Goal: Information Seeking & Learning: Find specific fact

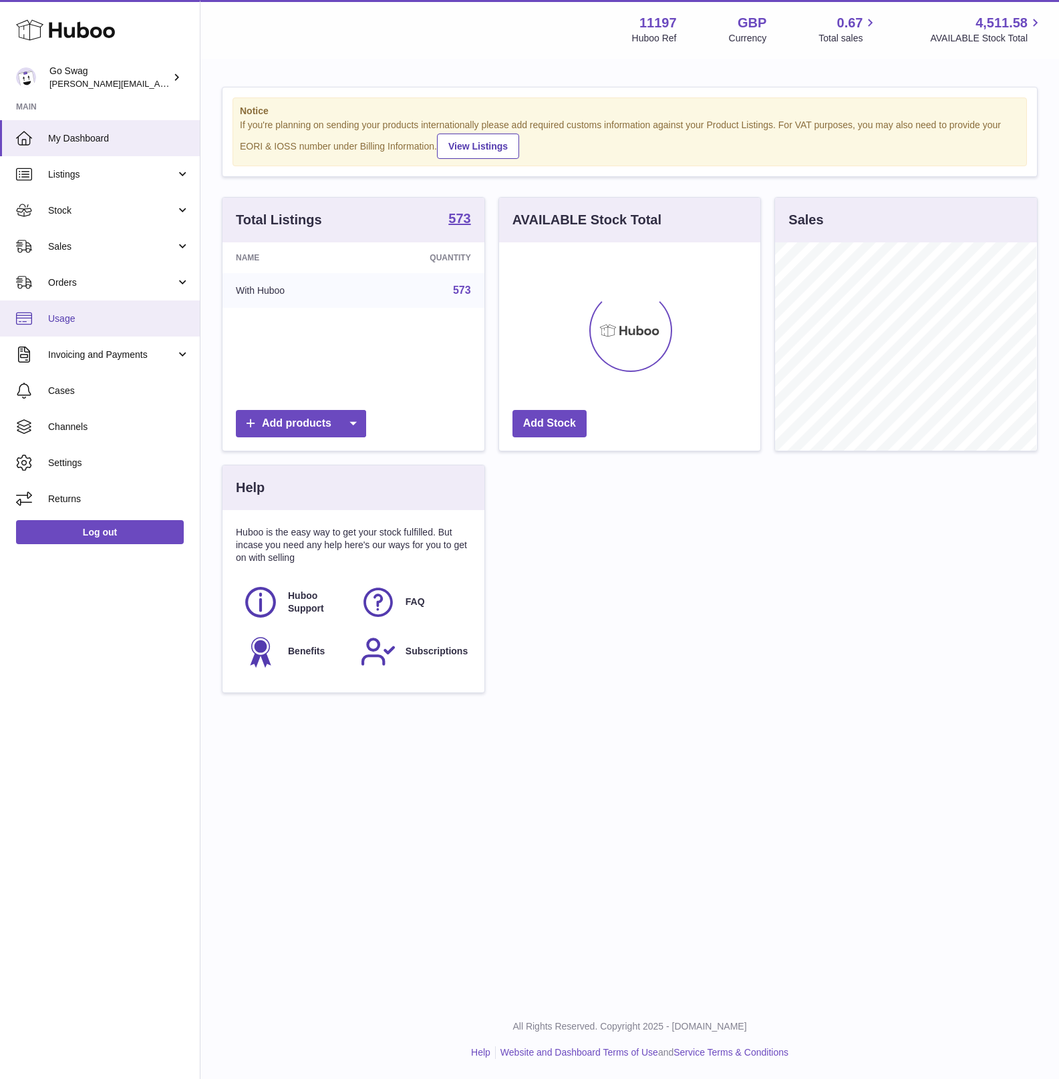
scroll to position [667651, 667598]
click at [113, 242] on span "Sales" at bounding box center [112, 246] width 128 height 13
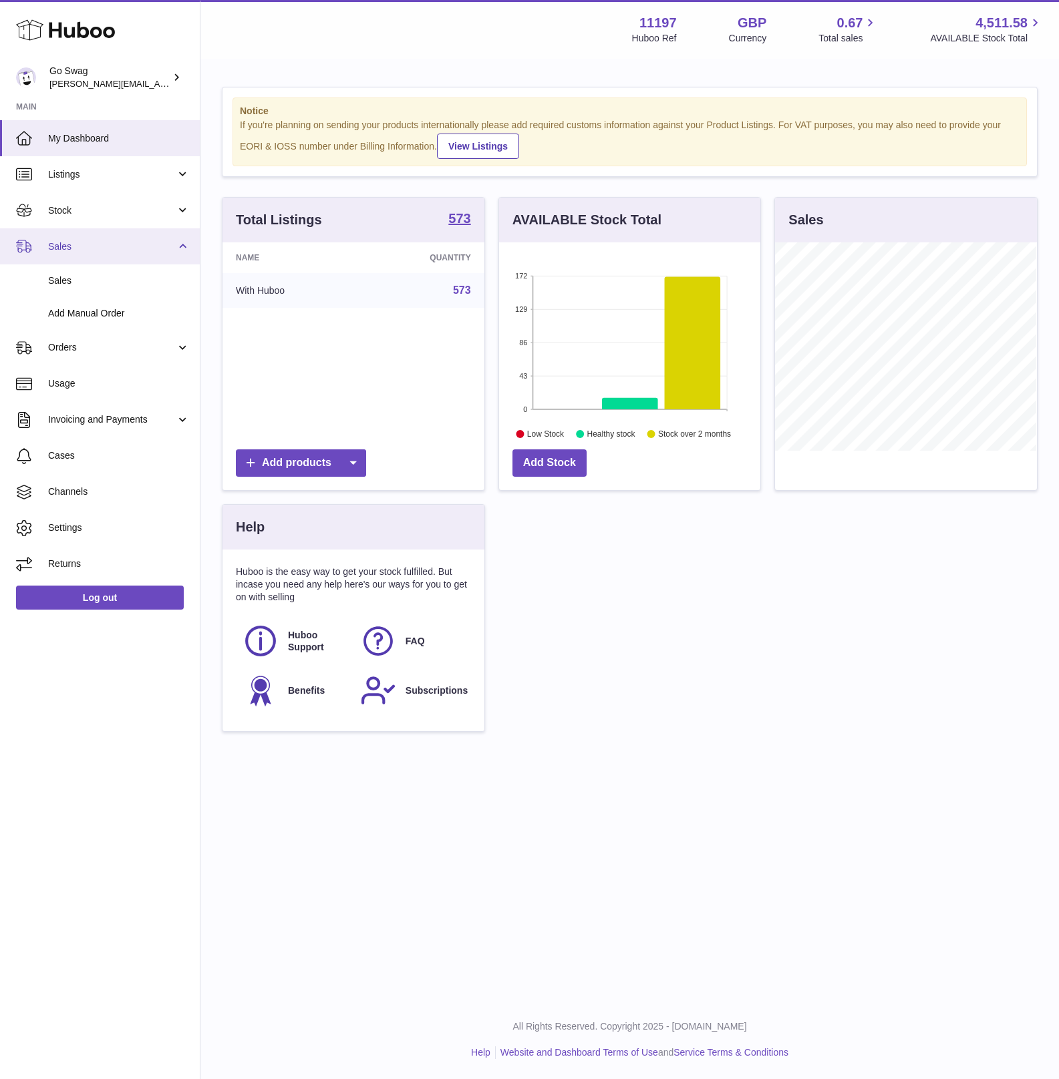
scroll to position [208, 261]
click at [83, 276] on span "Sales" at bounding box center [119, 280] width 142 height 13
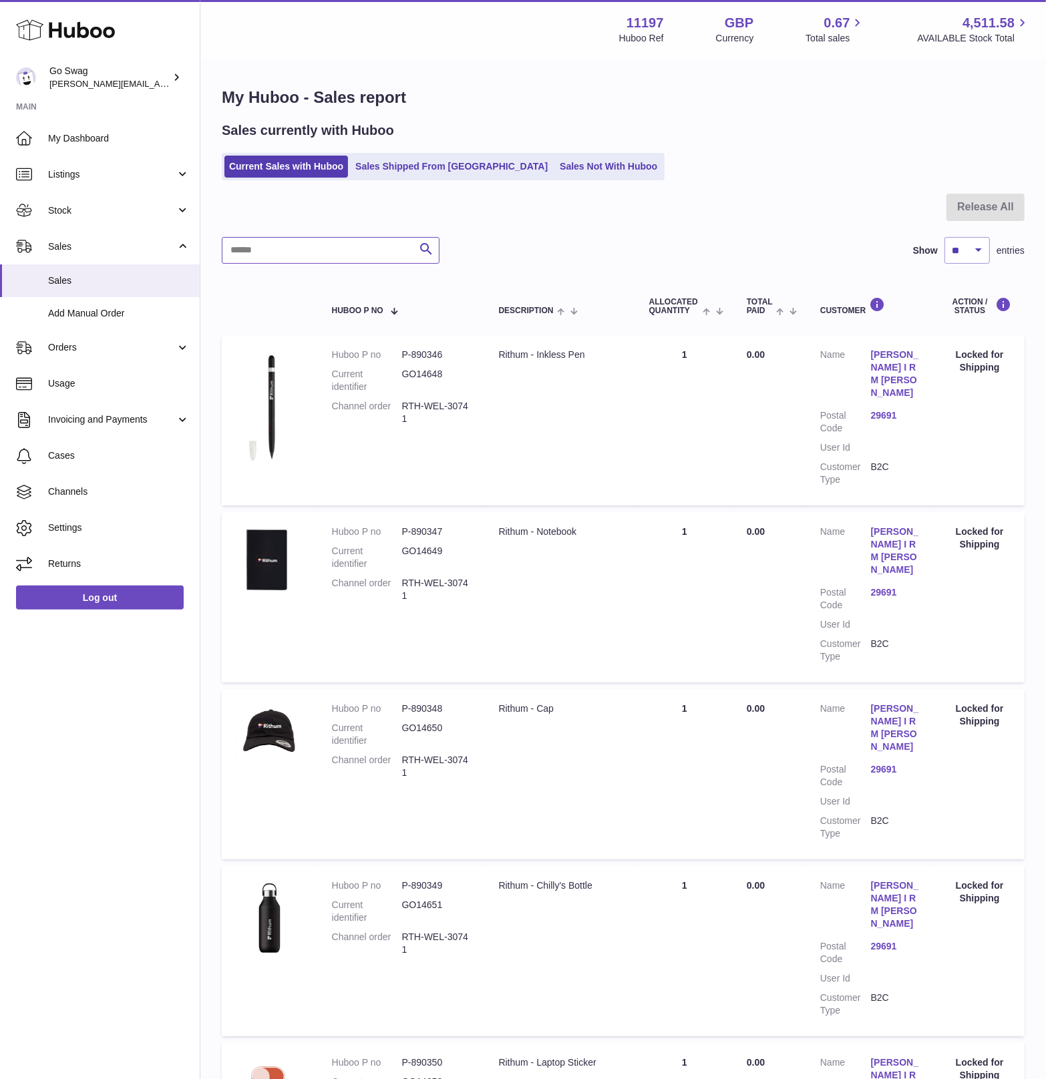
click at [312, 244] on input "text" at bounding box center [331, 250] width 218 height 27
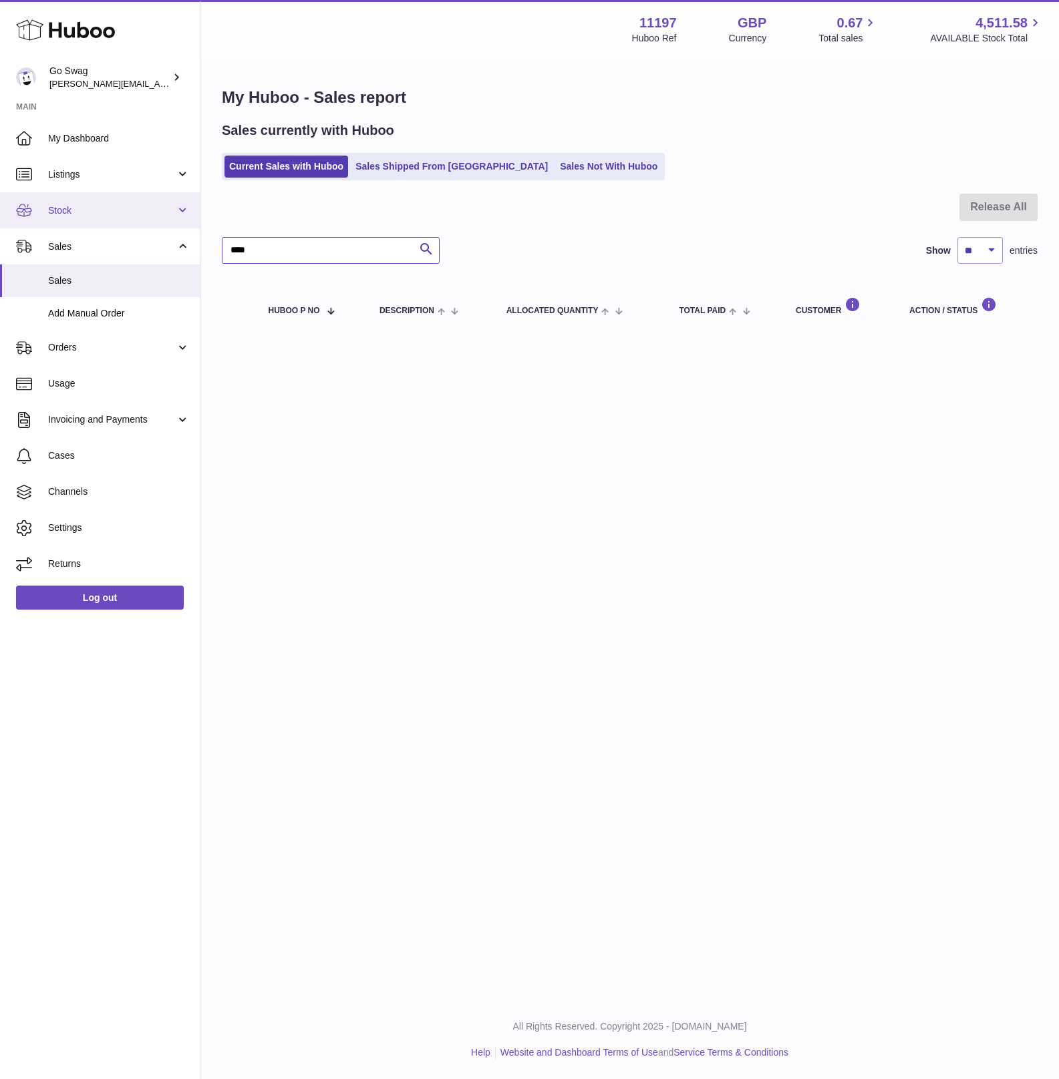
type input "****"
click at [78, 198] on link "Stock" at bounding box center [100, 210] width 200 height 36
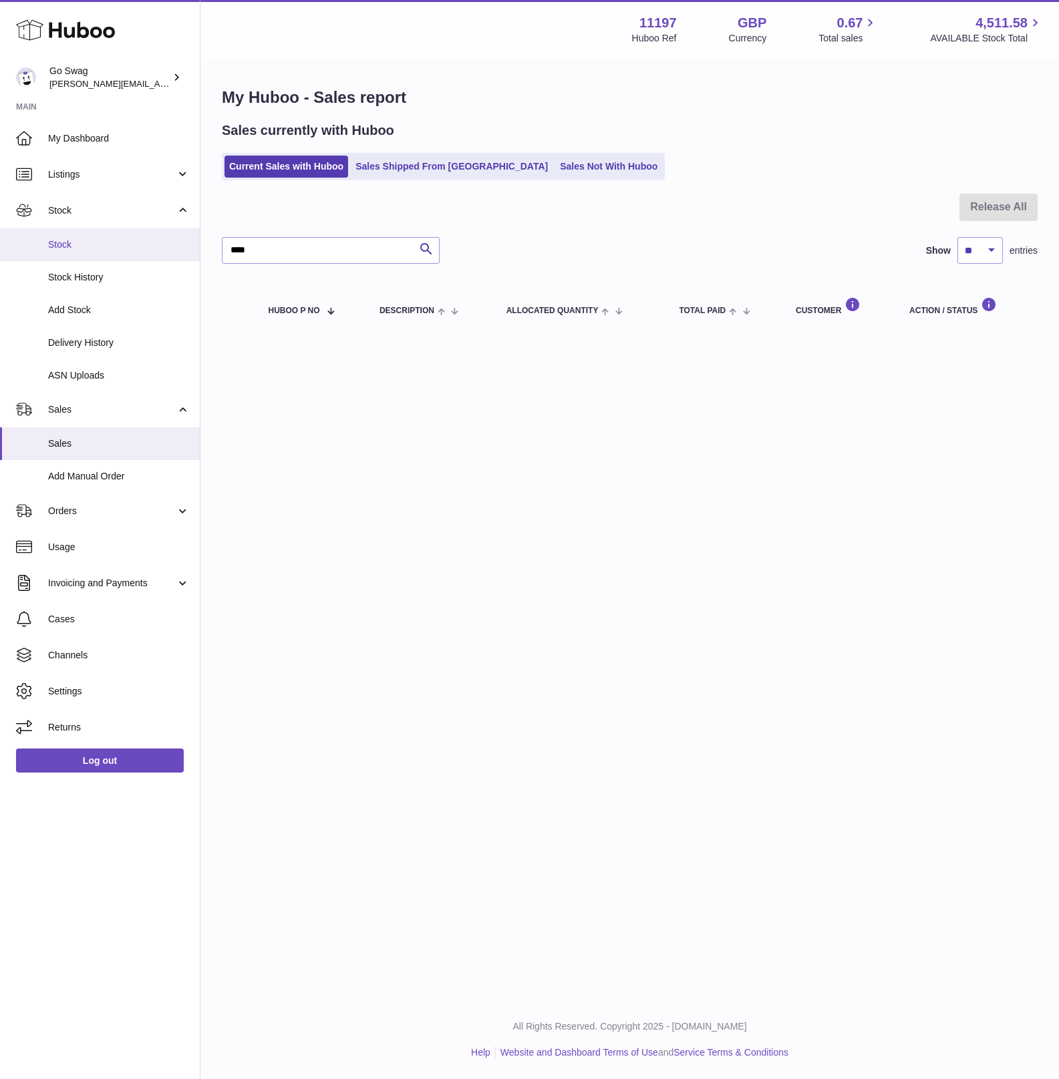
click at [84, 244] on span "Stock" at bounding box center [119, 244] width 142 height 13
click at [319, 250] on input "****" at bounding box center [331, 250] width 218 height 27
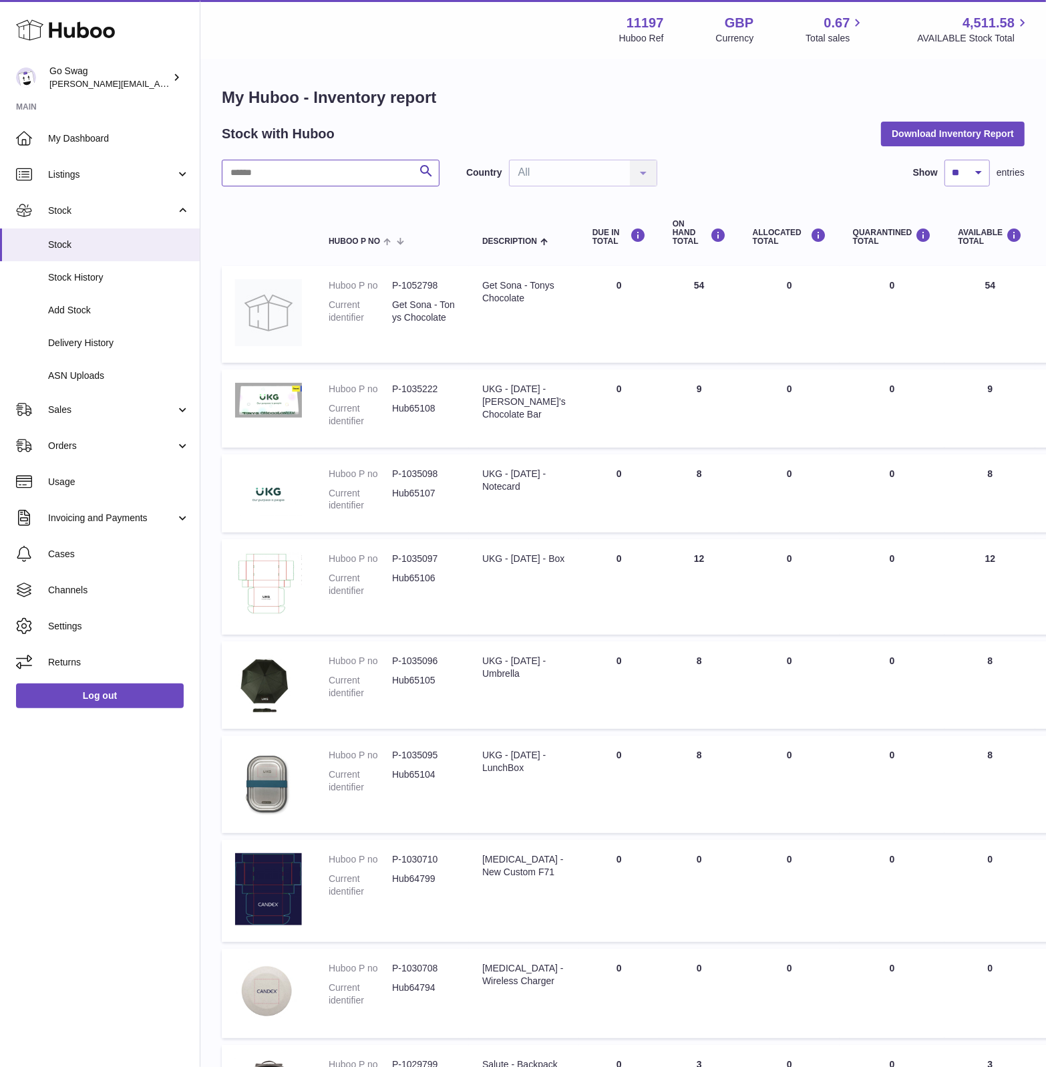
click at [268, 175] on input "text" at bounding box center [331, 173] width 218 height 27
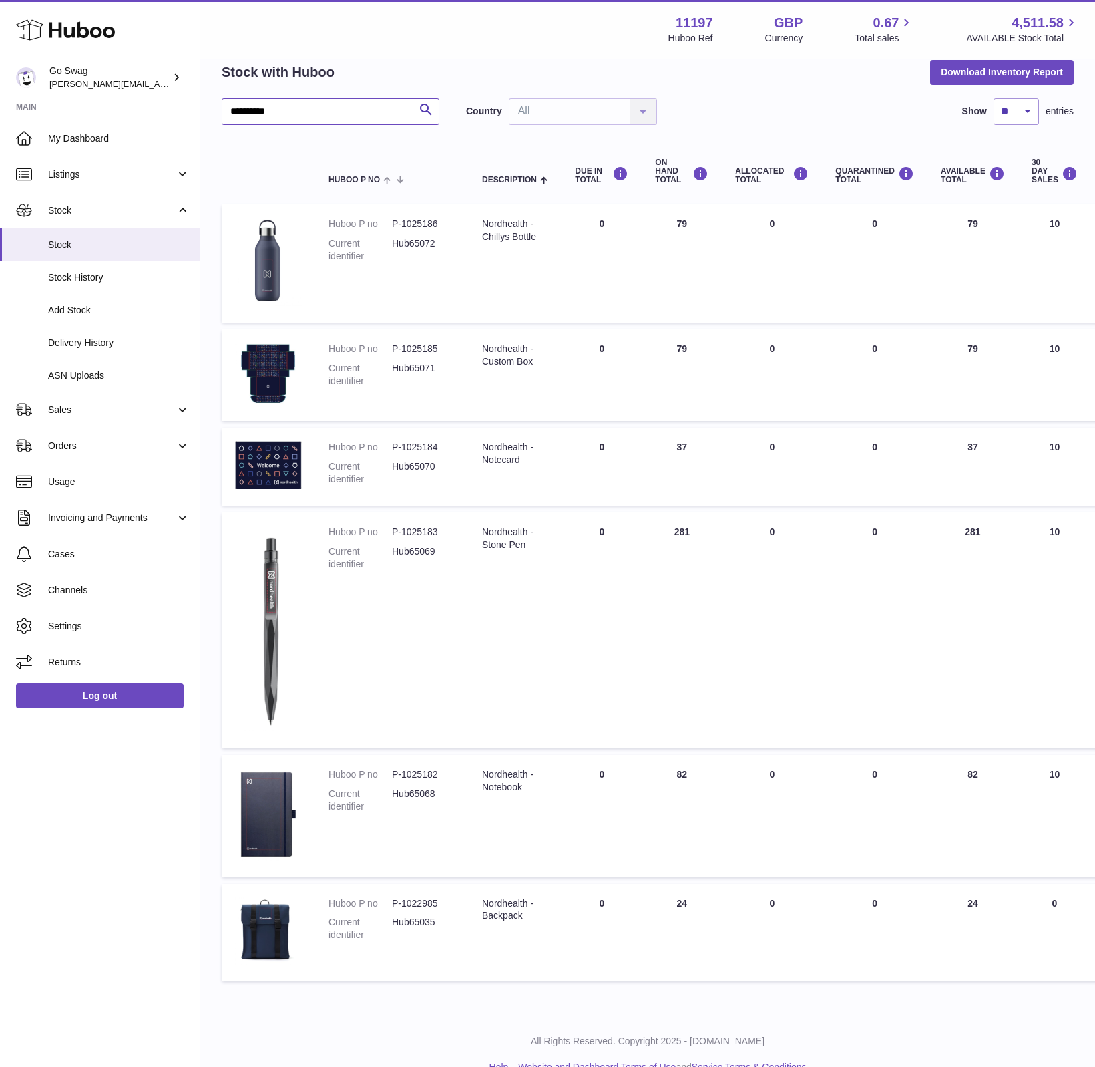
scroll to position [88, 0]
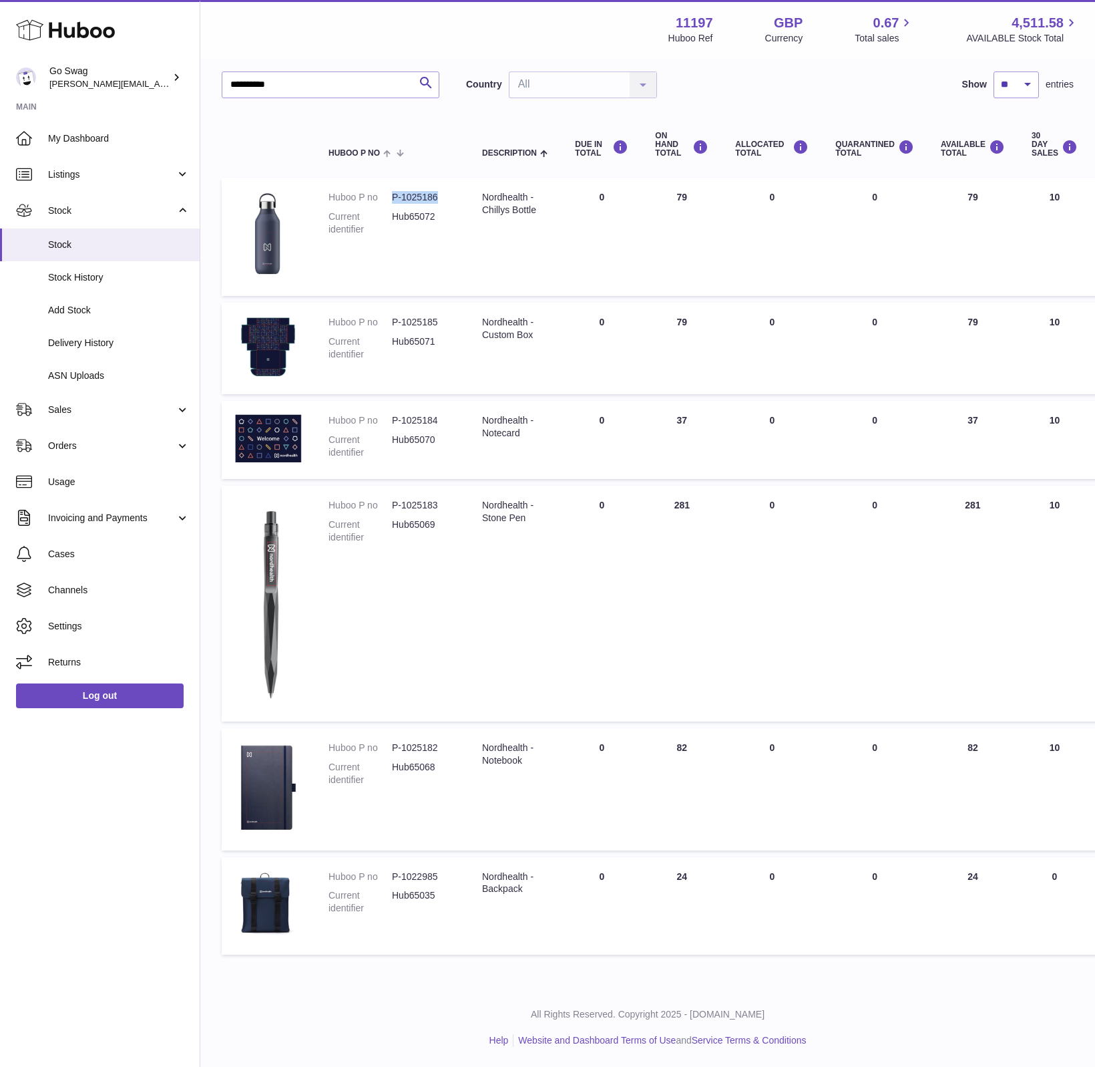
drag, startPoint x: 441, startPoint y: 199, endPoint x: 393, endPoint y: 198, distance: 47.4
click at [393, 198] on dd "P-1025186" at bounding box center [423, 197] width 63 height 13
copy dd "P-1025186"
drag, startPoint x: 544, startPoint y: 210, endPoint x: 477, endPoint y: 199, distance: 68.3
click at [477, 199] on td "Description Nordhealth - Chillys Bottle" at bounding box center [515, 237] width 93 height 118
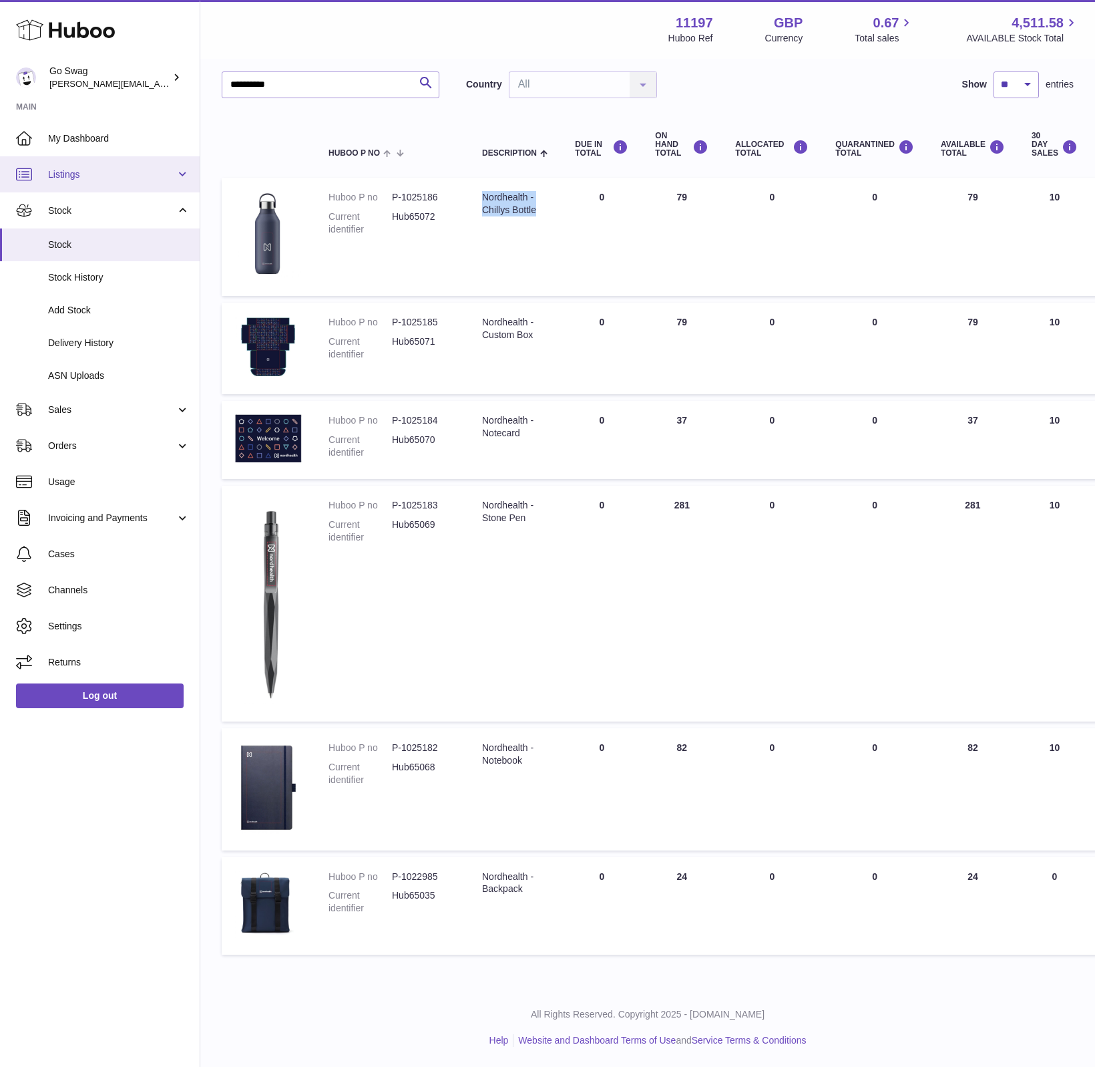
copy div "Nordhealth - Chillys Bottle"
click at [420, 319] on dd "P-1025185" at bounding box center [423, 322] width 63 height 13
copy dl "P-1025185"
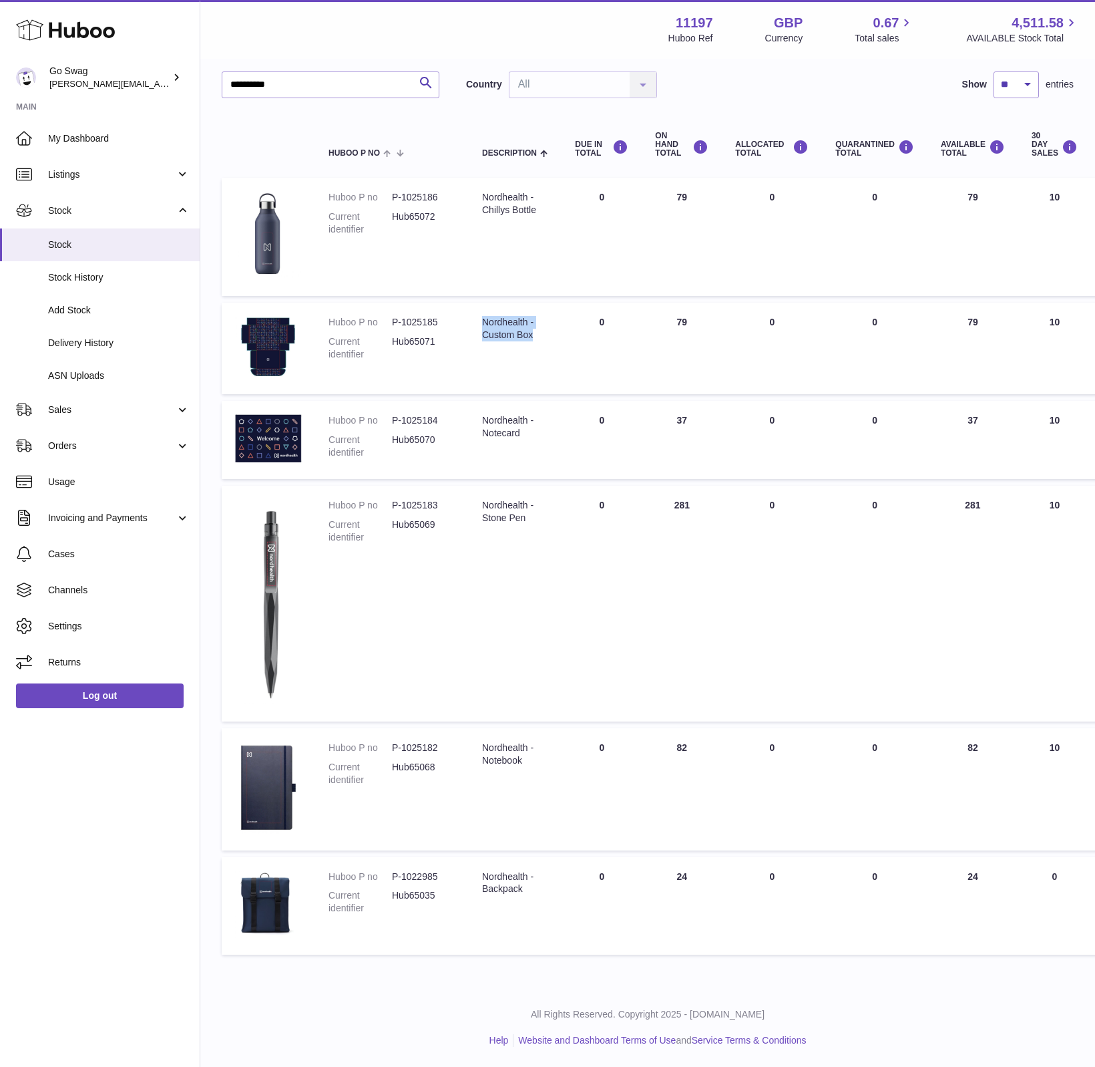
drag, startPoint x: 530, startPoint y: 333, endPoint x: 483, endPoint y: 320, distance: 49.1
click at [483, 320] on div "Nordhealth - Custom Box" at bounding box center [515, 328] width 66 height 25
copy div "Nordhealth - Custom Box"
drag, startPoint x: 534, startPoint y: 434, endPoint x: 482, endPoint y: 420, distance: 54.6
click at [482, 420] on div "Nordhealth - Notecard" at bounding box center [515, 426] width 66 height 25
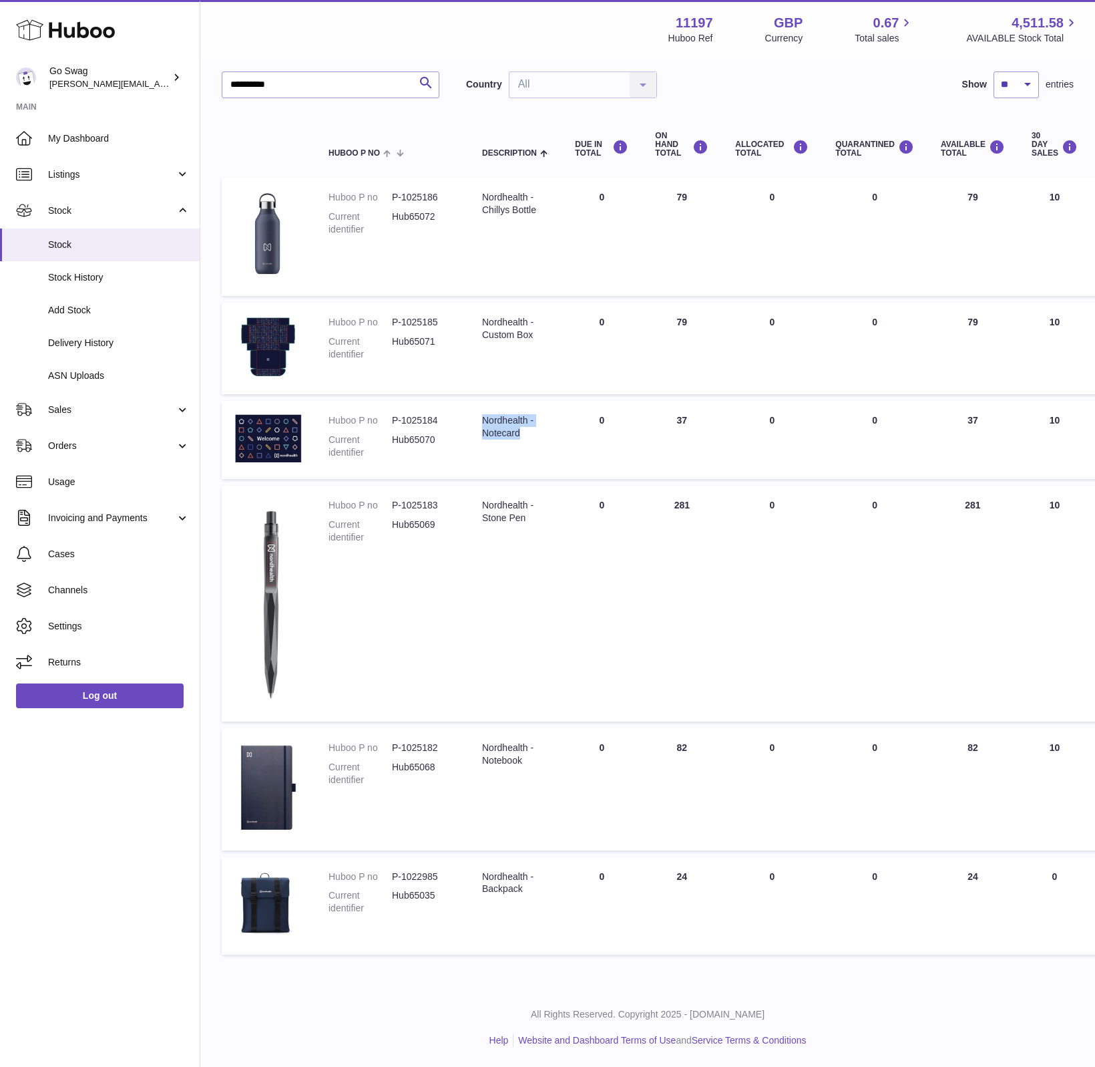
copy div "Nordhealth - Notecard"
drag, startPoint x: 445, startPoint y: 423, endPoint x: 389, endPoint y: 419, distance: 56.2
click at [389, 419] on dl "Huboo P no P-1025184 Current identifier Hub65070" at bounding box center [392, 439] width 127 height 51
copy dl "P-1025184"
drag, startPoint x: 506, startPoint y: 429, endPoint x: 483, endPoint y: 418, distance: 26.0
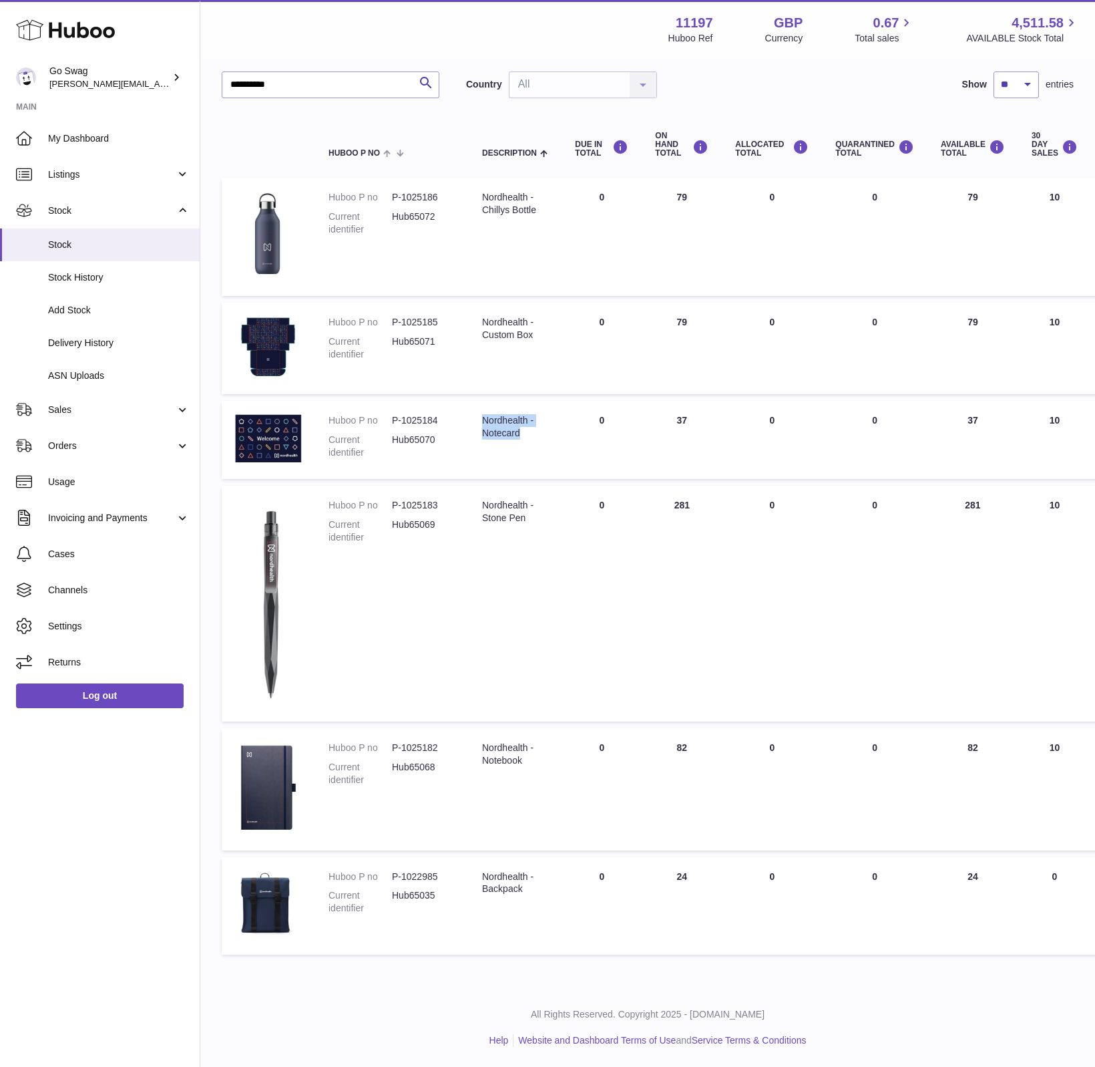
click at [483, 418] on div "Nordhealth - Notecard" at bounding box center [515, 426] width 66 height 25
copy div "Nordhealth - Notecard"
drag, startPoint x: 445, startPoint y: 502, endPoint x: 392, endPoint y: 504, distance: 52.8
click at [392, 504] on dd "P-1025183" at bounding box center [423, 505] width 63 height 13
copy dd "P-1025183"
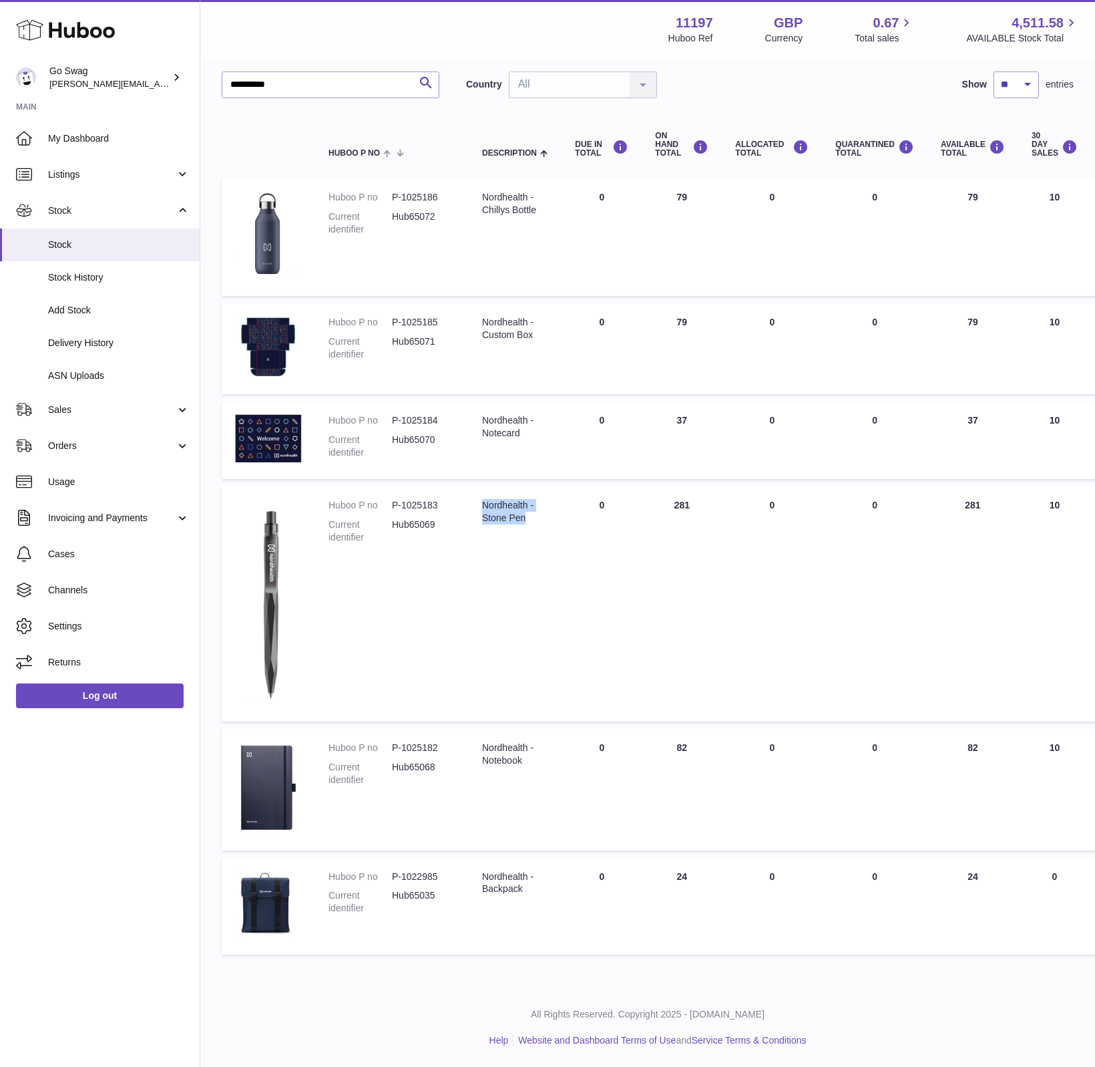
drag, startPoint x: 532, startPoint y: 517, endPoint x: 481, endPoint y: 504, distance: 52.3
click at [481, 504] on td "Description Nordhealth - Stone Pen" at bounding box center [515, 604] width 93 height 236
copy div "Nordhealth - Stone Pen"
drag, startPoint x: 443, startPoint y: 746, endPoint x: 392, endPoint y: 743, distance: 51.5
click at [392, 743] on dd "P-1025182" at bounding box center [423, 747] width 63 height 13
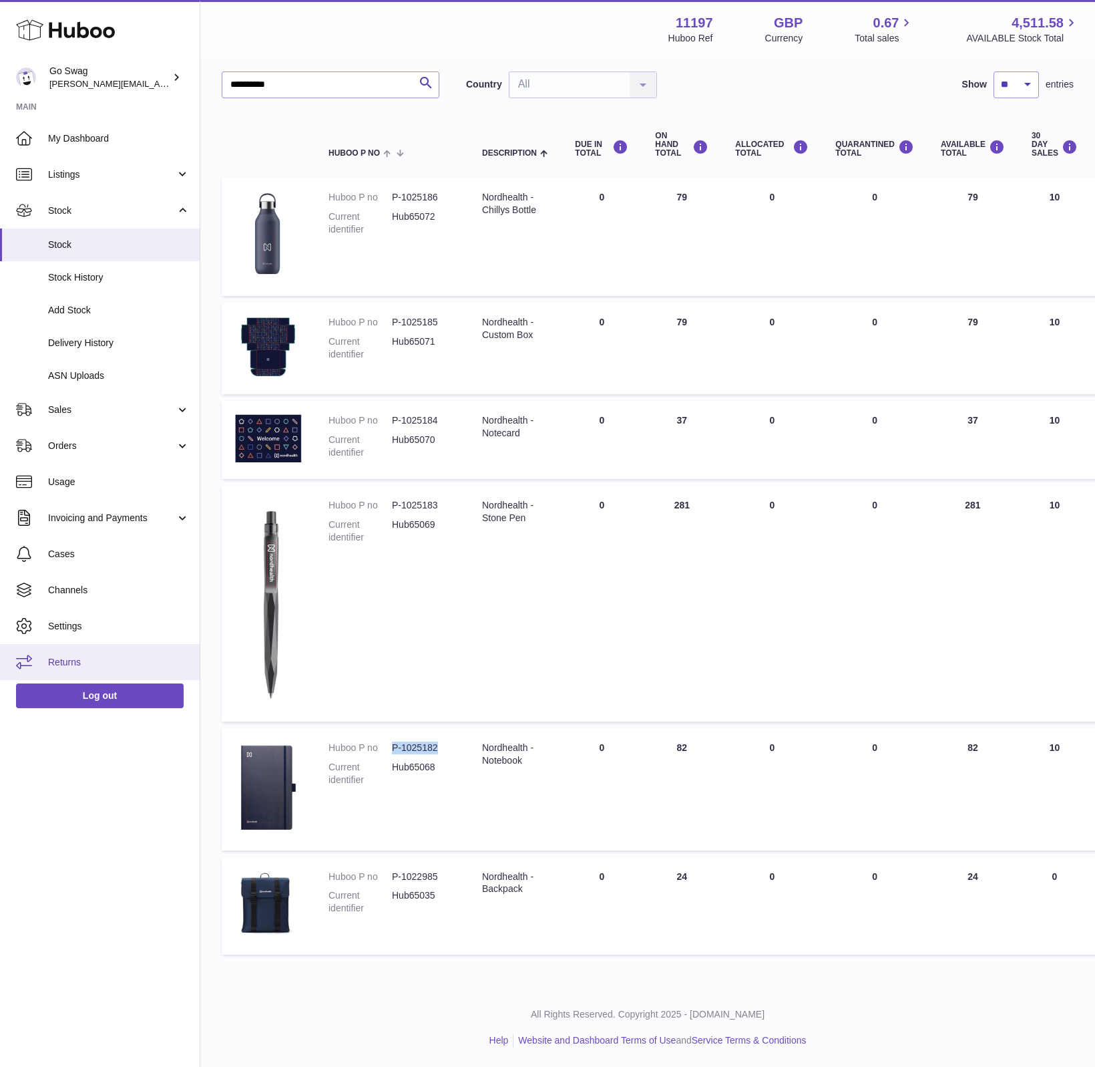
copy dd "P-1025182"
drag, startPoint x: 532, startPoint y: 761, endPoint x: 475, endPoint y: 747, distance: 58.5
click at [475, 747] on td "Description Nordhealth - Notebook" at bounding box center [515, 789] width 93 height 122
drag, startPoint x: 692, startPoint y: 747, endPoint x: 672, endPoint y: 749, distance: 20.1
click at [672, 749] on td "ON HAND Total 82" at bounding box center [682, 789] width 80 height 122
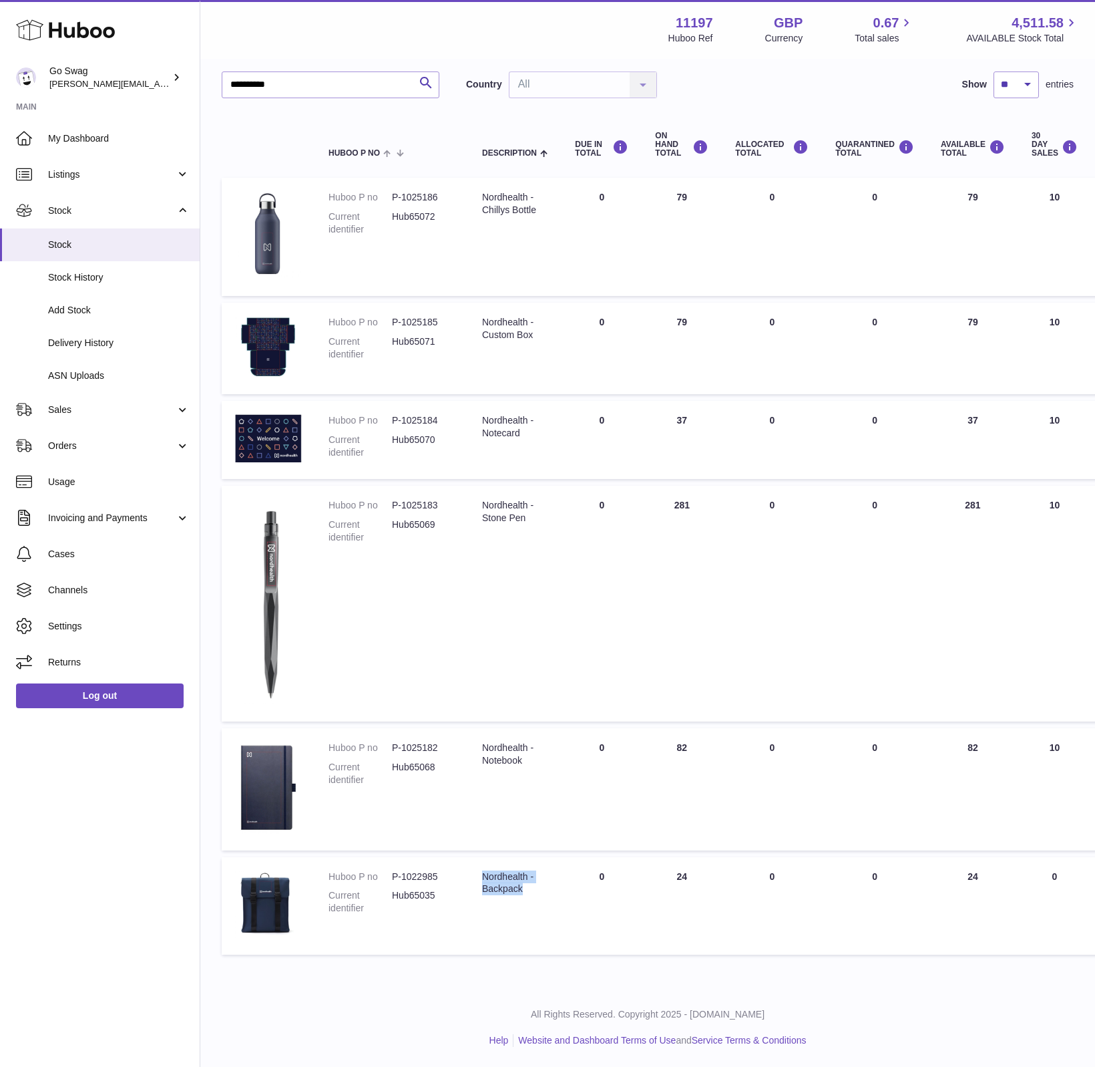
drag, startPoint x: 530, startPoint y: 891, endPoint x: 472, endPoint y: 880, distance: 59.1
click at [472, 880] on td "Description Nordhealth - Backpack" at bounding box center [515, 906] width 93 height 98
drag, startPoint x: 439, startPoint y: 877, endPoint x: 389, endPoint y: 874, distance: 49.5
click at [389, 874] on dl "Huboo P no P-1022985 Current identifier Hub65035" at bounding box center [392, 895] width 127 height 51
click at [285, 86] on input "**********" at bounding box center [331, 84] width 218 height 27
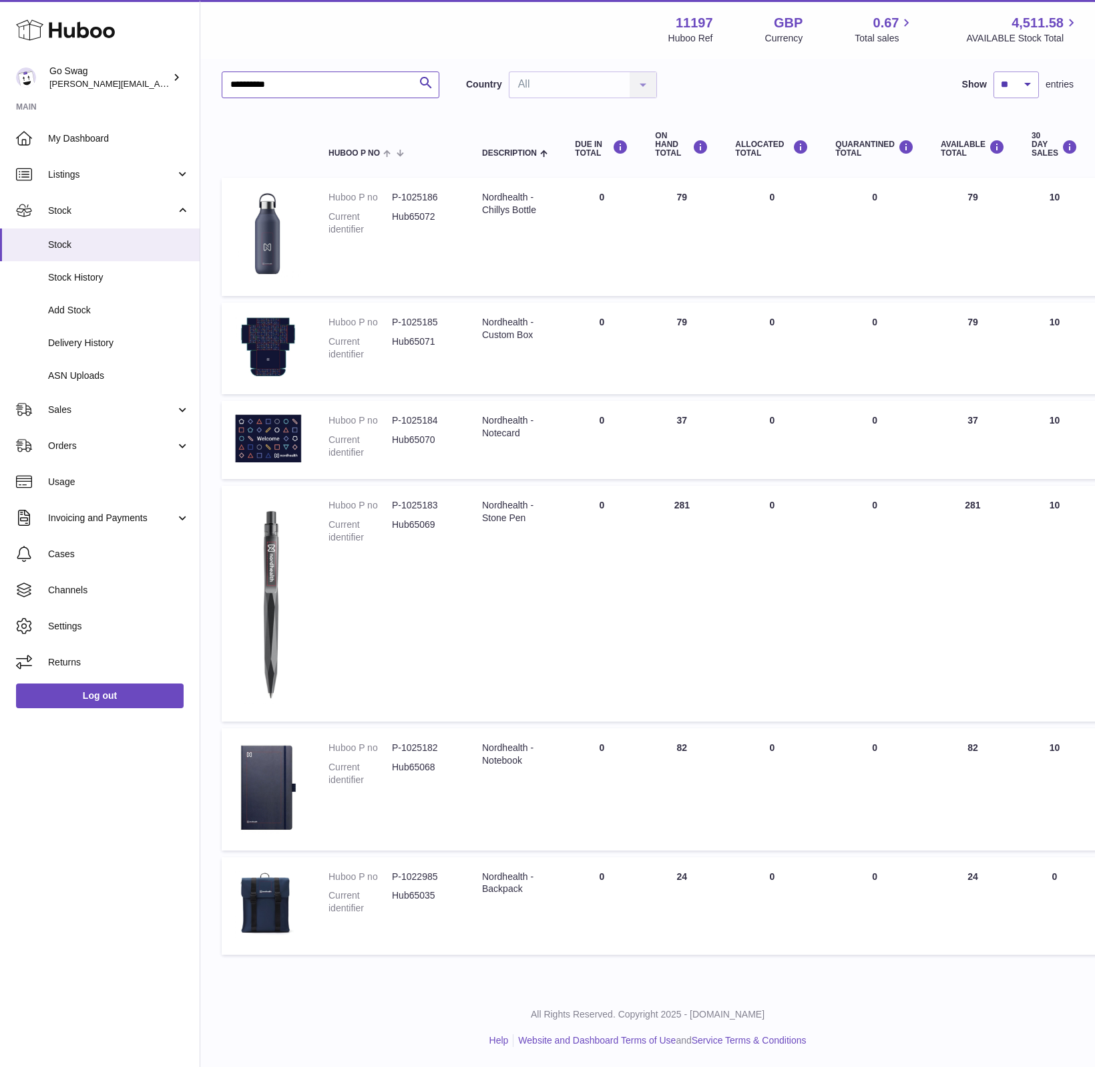
click at [285, 86] on input "**********" at bounding box center [331, 84] width 218 height 27
type input "******"
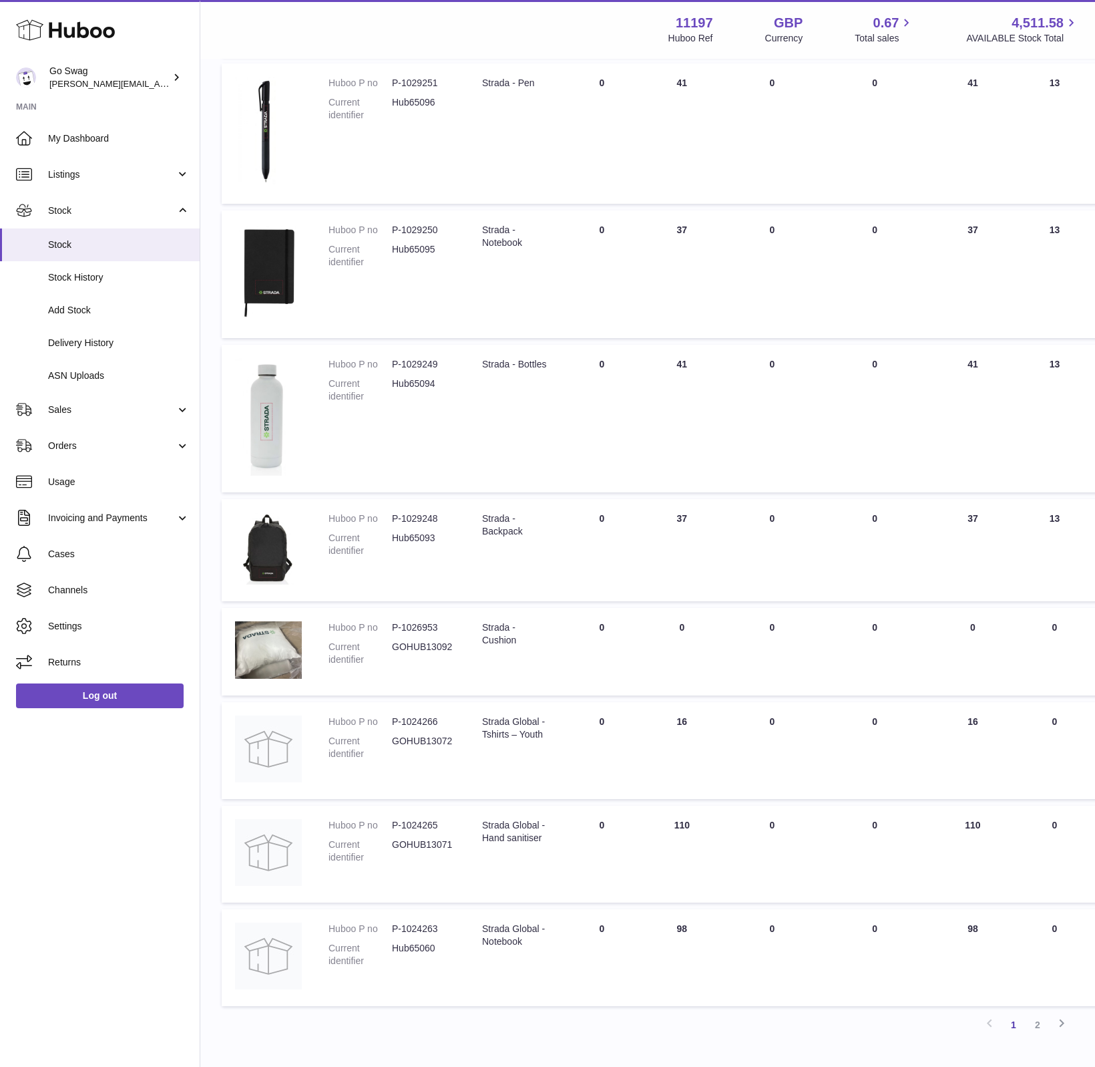
scroll to position [508, 0]
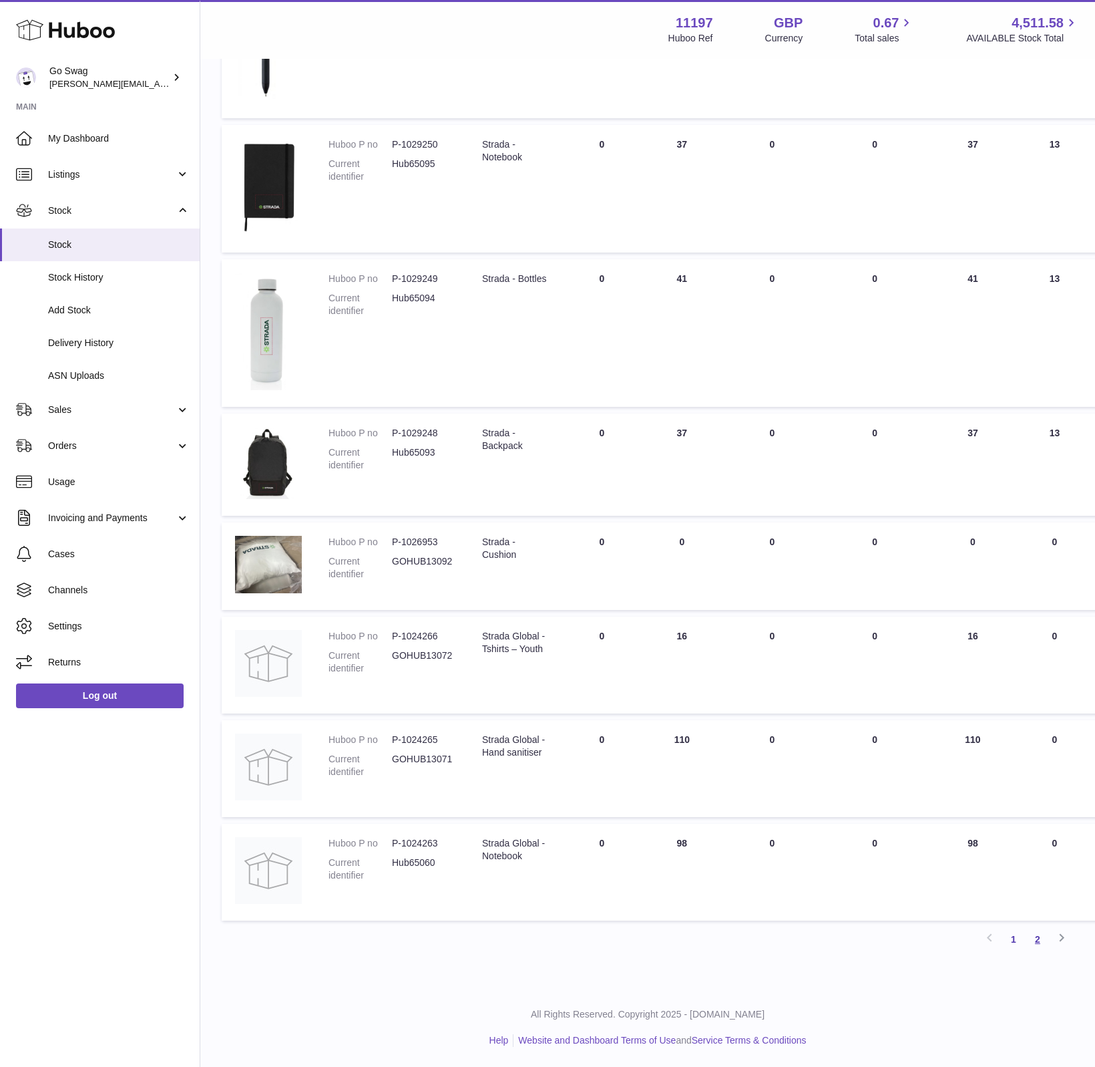
click at [1033, 937] on link "2" at bounding box center [1038, 939] width 24 height 24
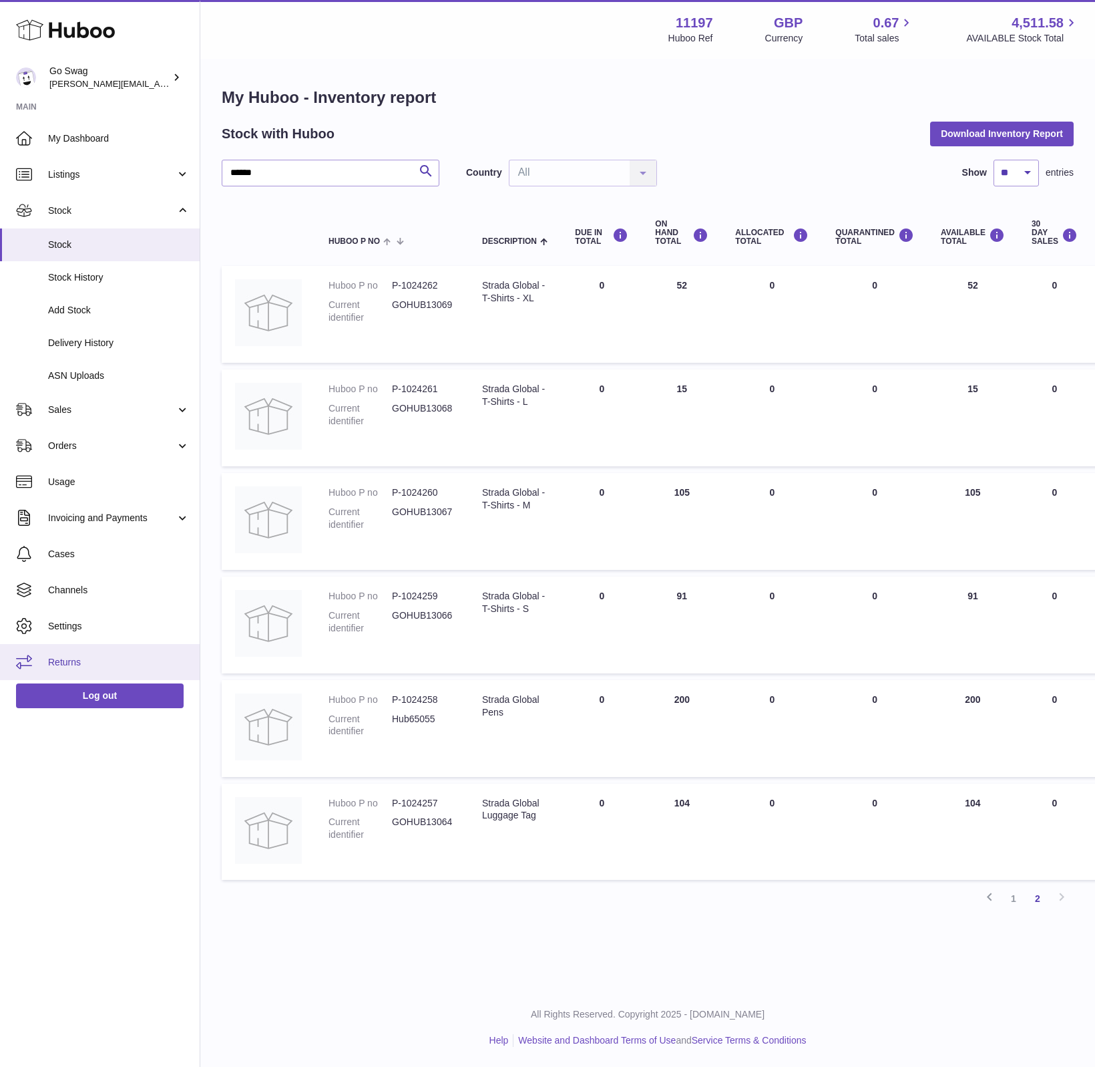
scroll to position [12, 0]
click at [1022, 888] on link "1" at bounding box center [1014, 898] width 24 height 24
